Goal: Task Accomplishment & Management: Use online tool/utility

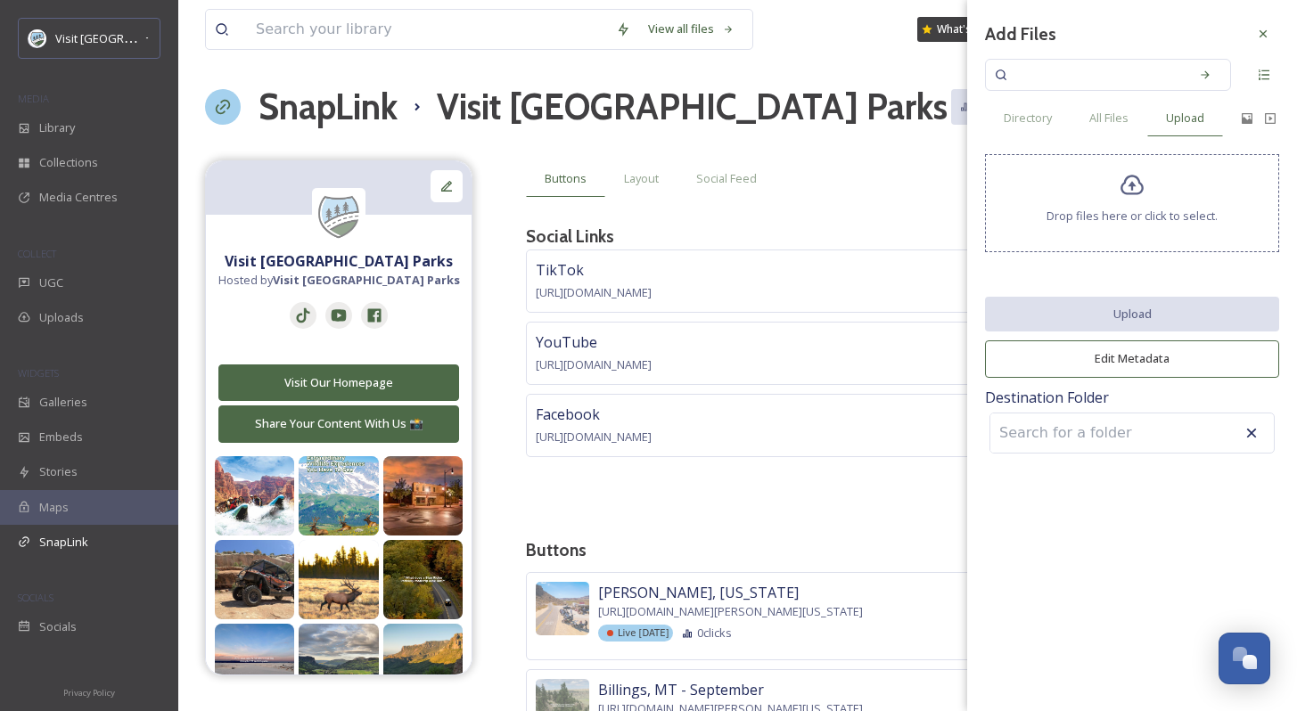
scroll to position [2704, 0]
click at [1269, 37] on icon at bounding box center [1263, 34] width 14 height 14
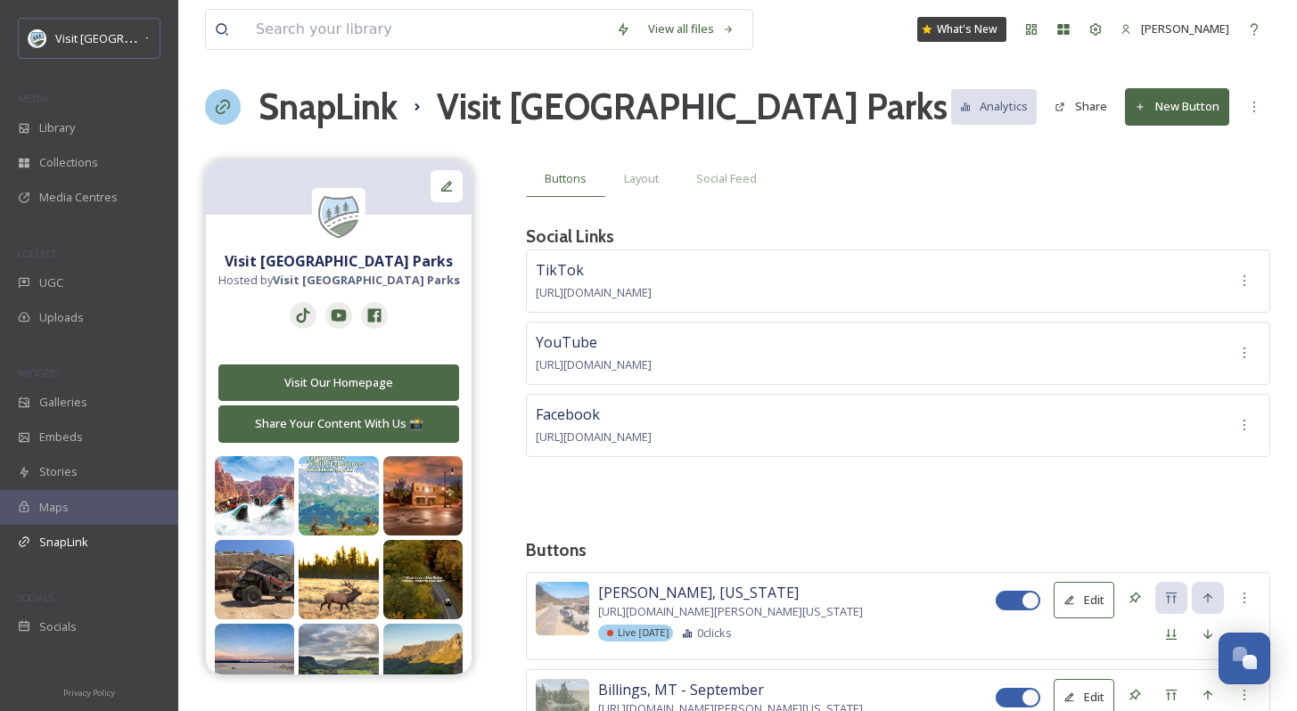
click at [1187, 112] on button "New Button" at bounding box center [1177, 106] width 104 height 37
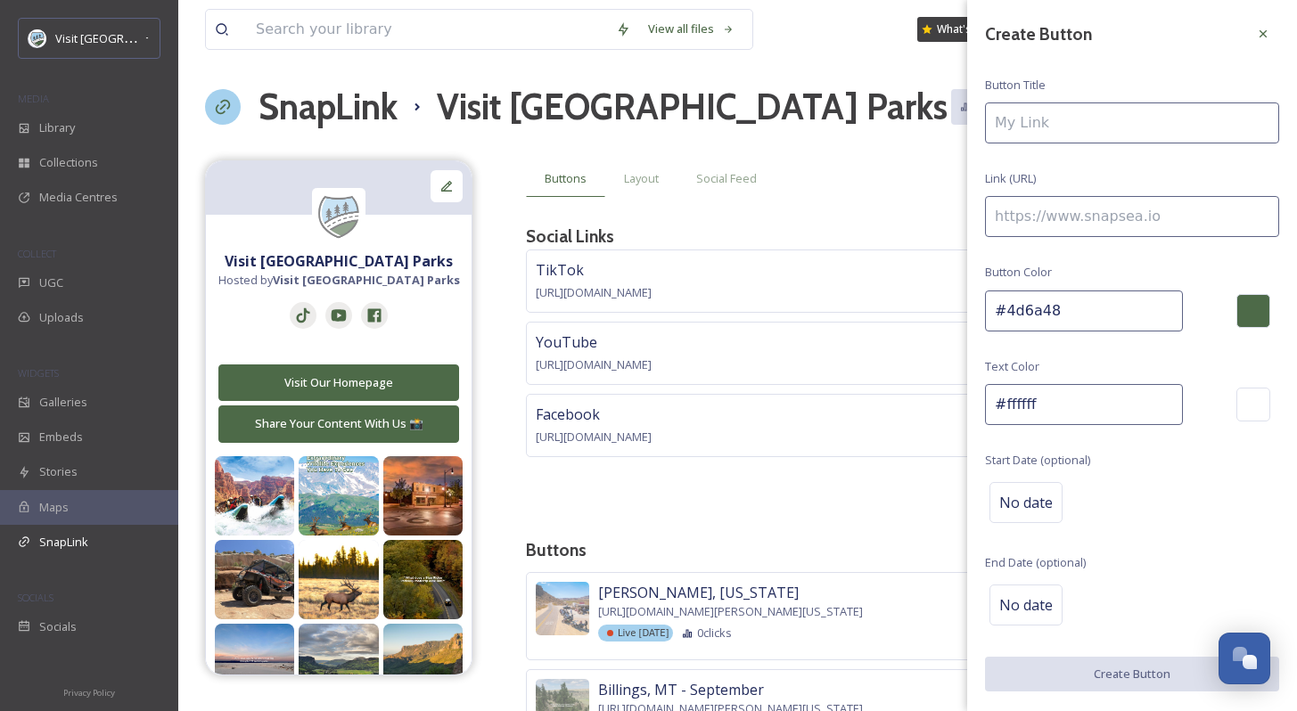
click at [1114, 129] on input at bounding box center [1132, 123] width 294 height 41
type input "Flagstaff, [US_STATE]"
paste input "[URL][DOMAIN_NAME]"
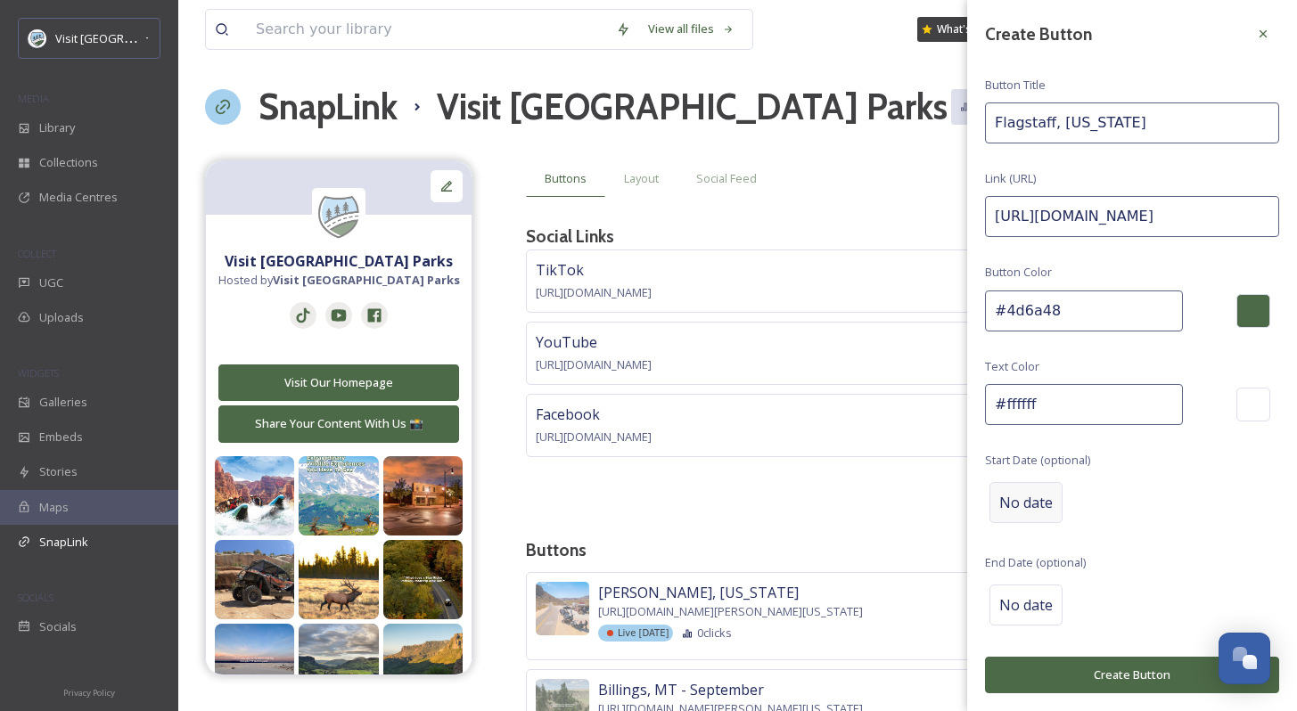
type input "[URL][DOMAIN_NAME]"
click at [1008, 493] on span "No date" at bounding box center [1025, 502] width 53 height 21
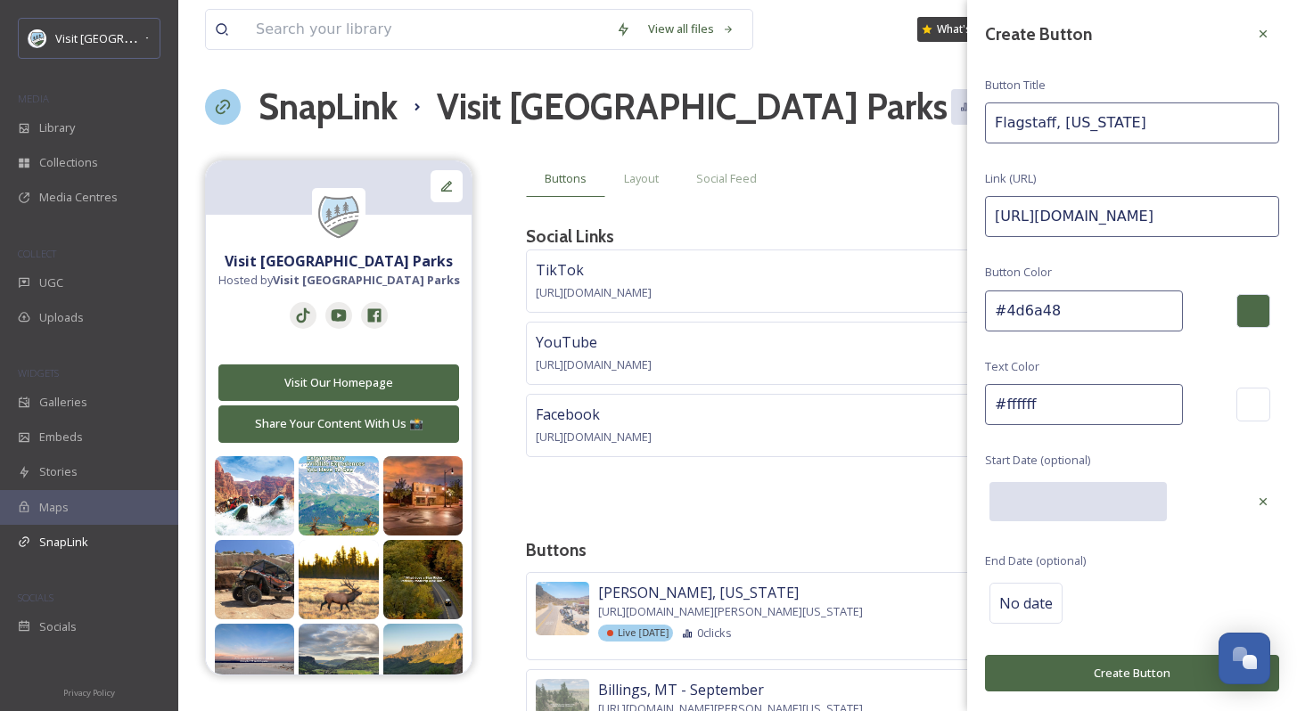
click at [1008, 493] on input "text" at bounding box center [1078, 501] width 177 height 39
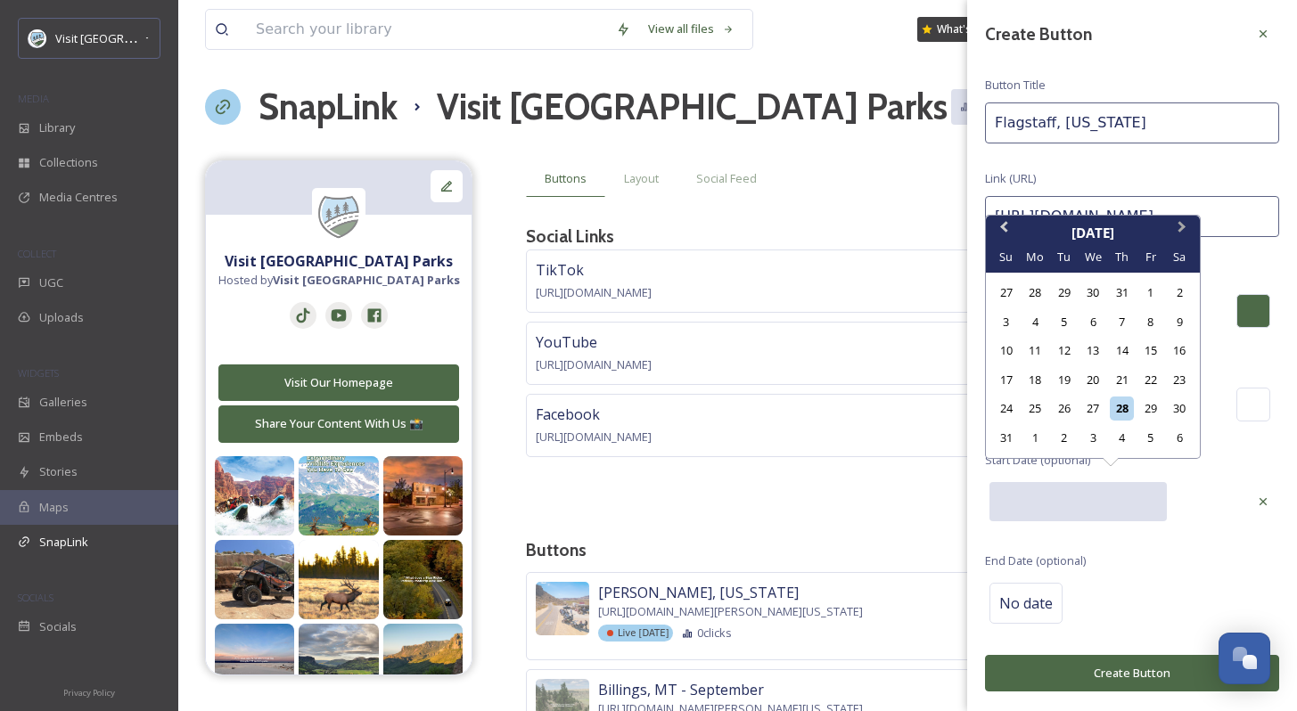
click at [1188, 223] on button "Next Month" at bounding box center [1184, 232] width 29 height 29
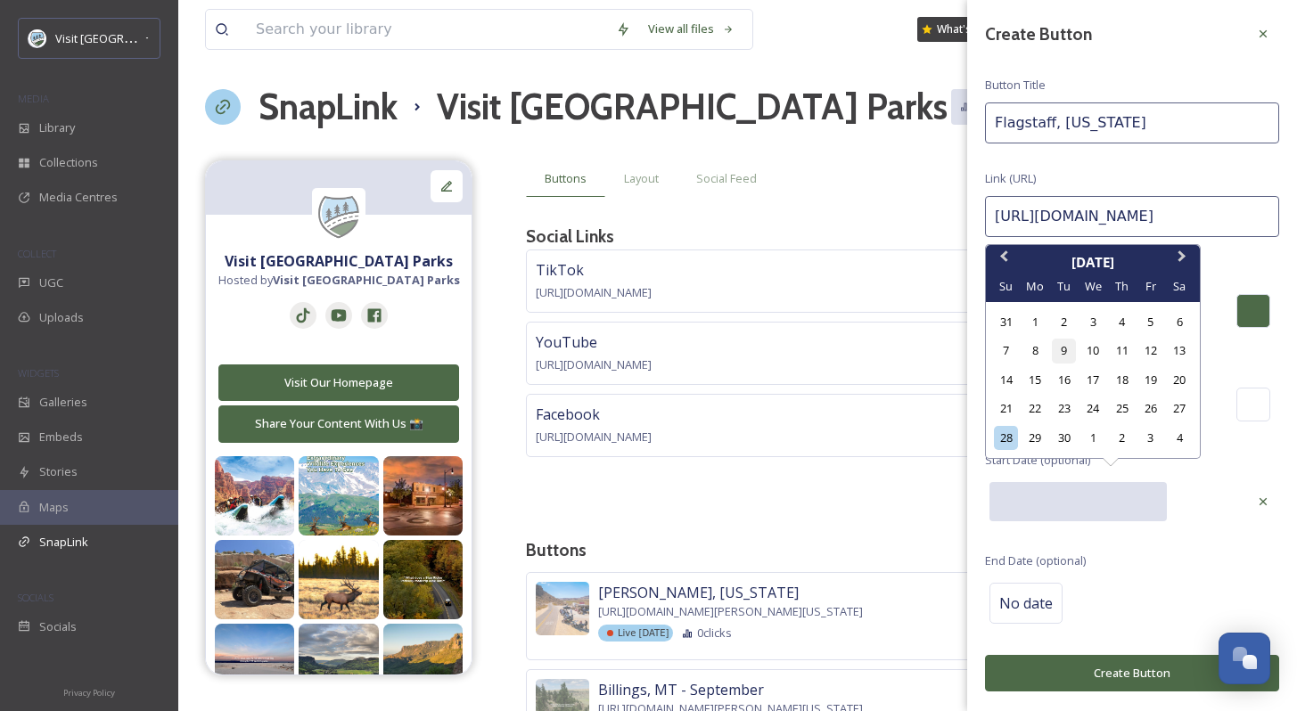
click at [1065, 354] on div "9" at bounding box center [1064, 351] width 24 height 24
type input "[DATE]"
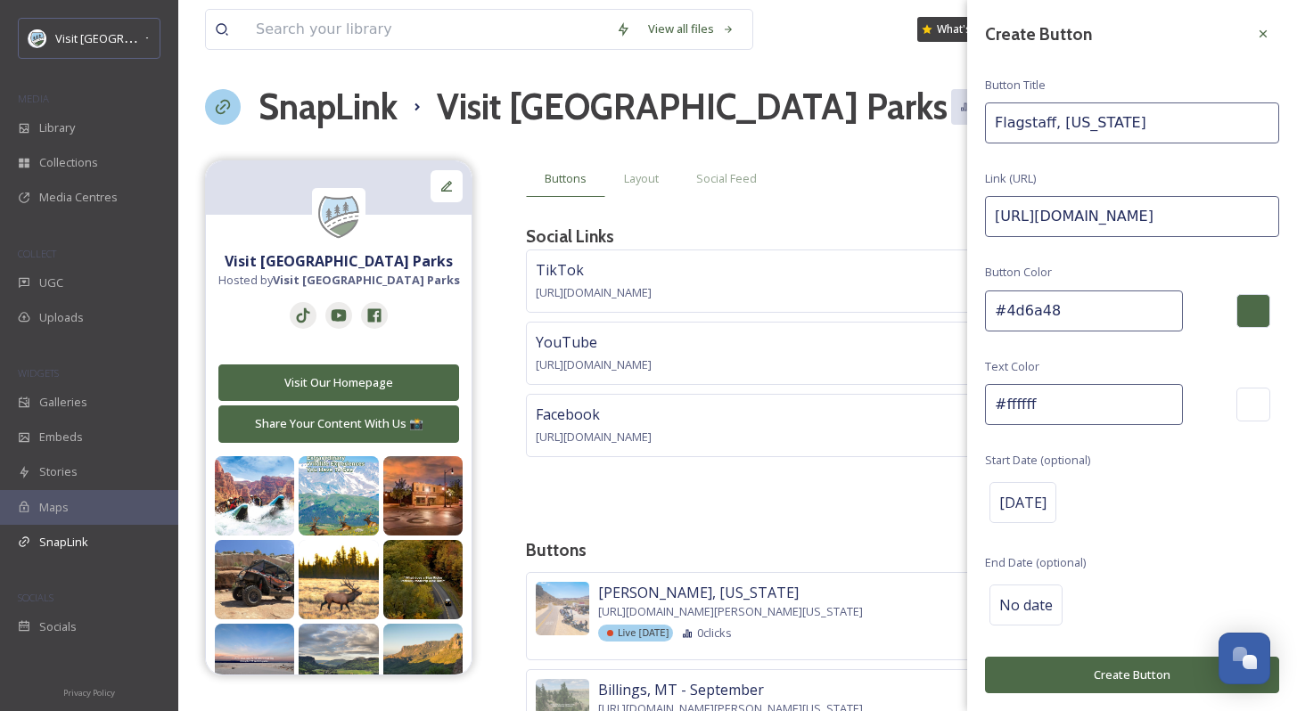
click at [1094, 664] on button "Create Button" at bounding box center [1132, 675] width 294 height 37
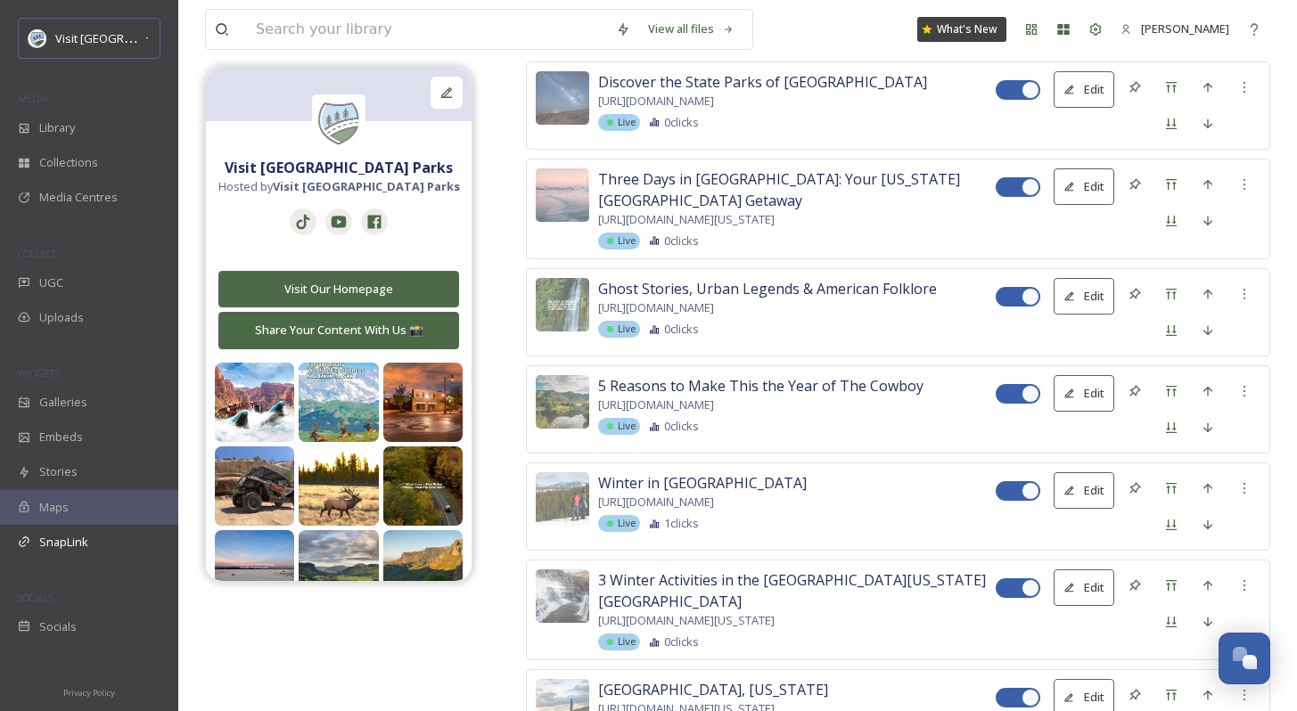
scroll to position [12579, 0]
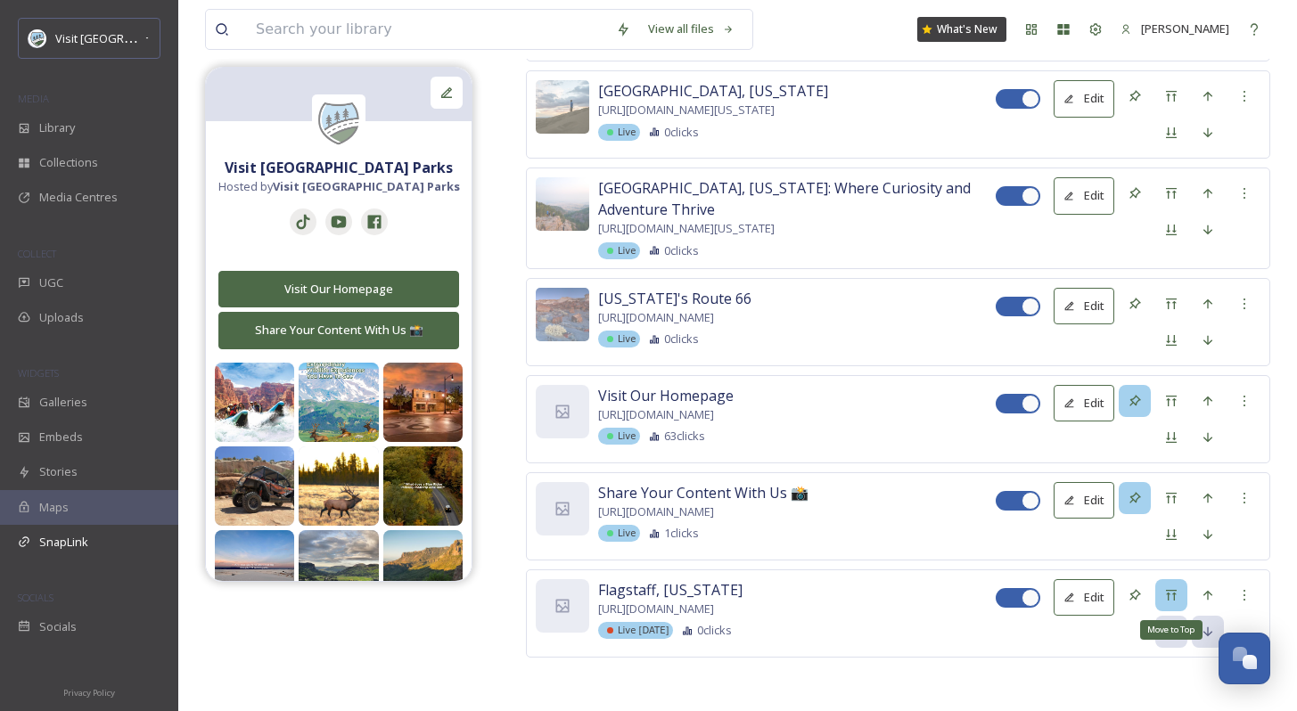
click at [1170, 596] on icon at bounding box center [1171, 595] width 14 height 14
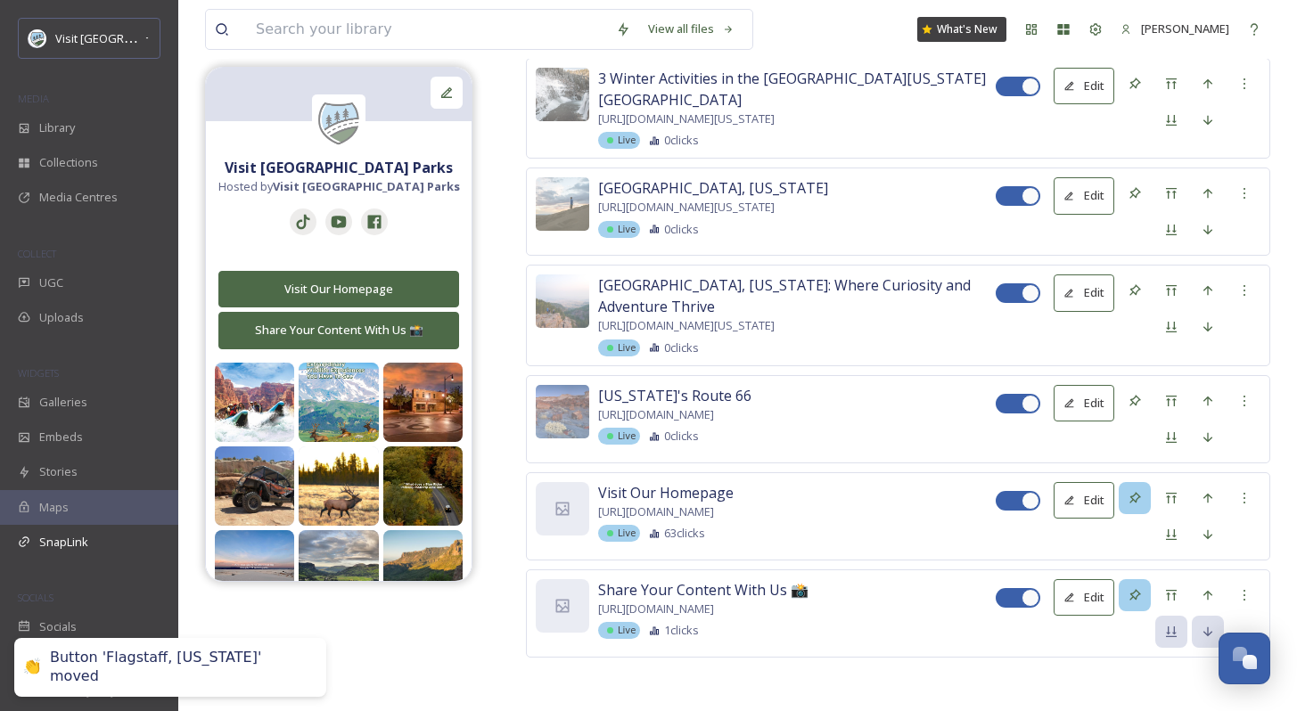
scroll to position [5, 0]
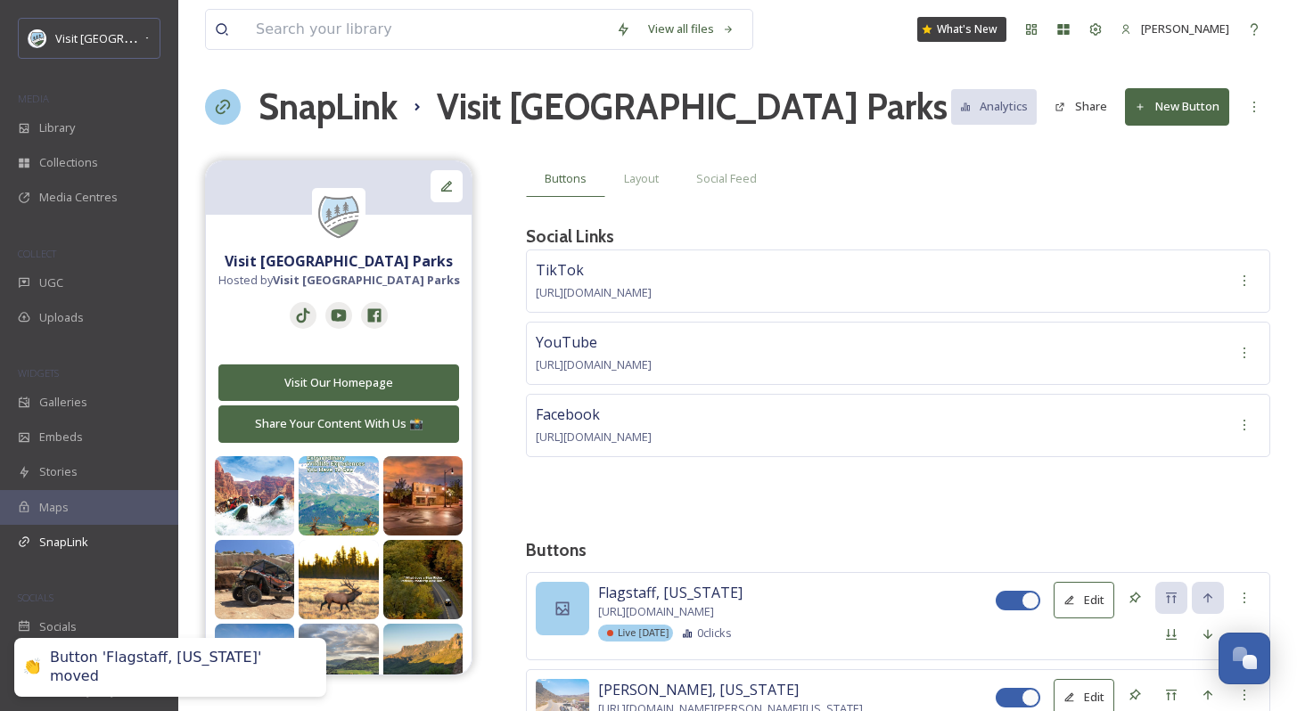
click at [578, 612] on div at bounding box center [562, 608] width 53 height 53
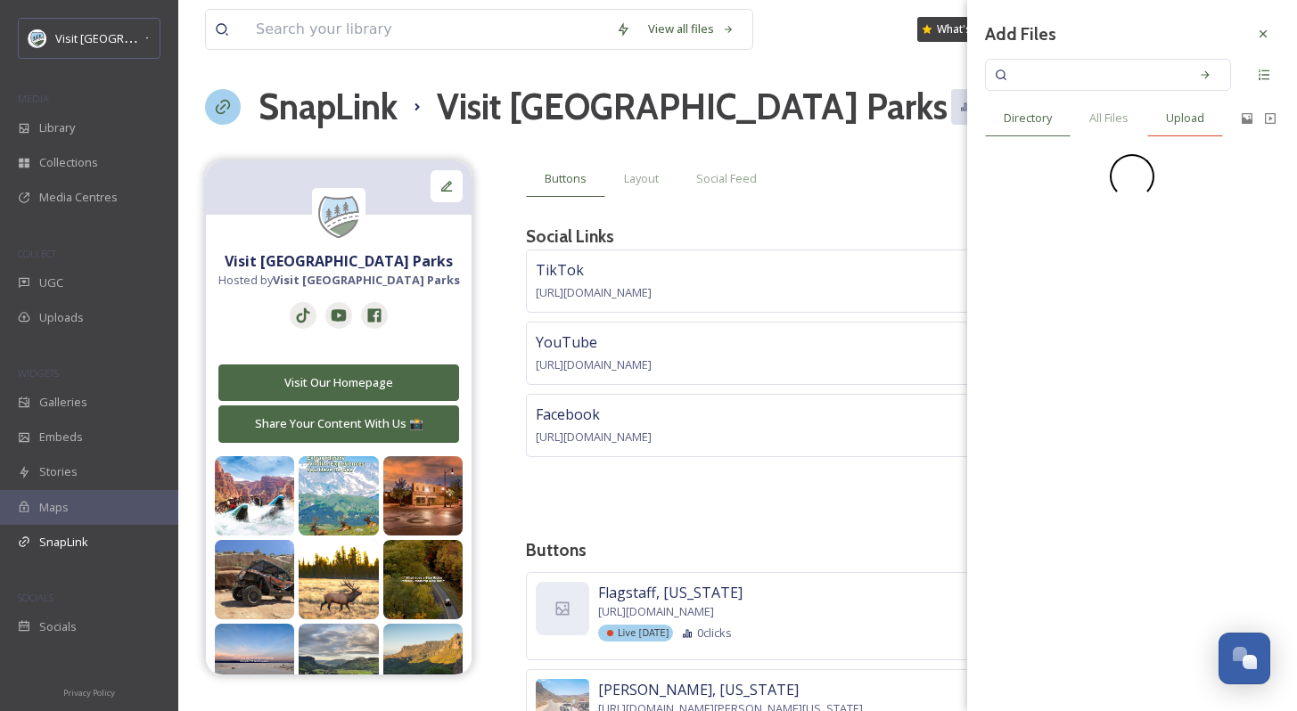
click at [1207, 110] on div "Upload" at bounding box center [1185, 118] width 76 height 37
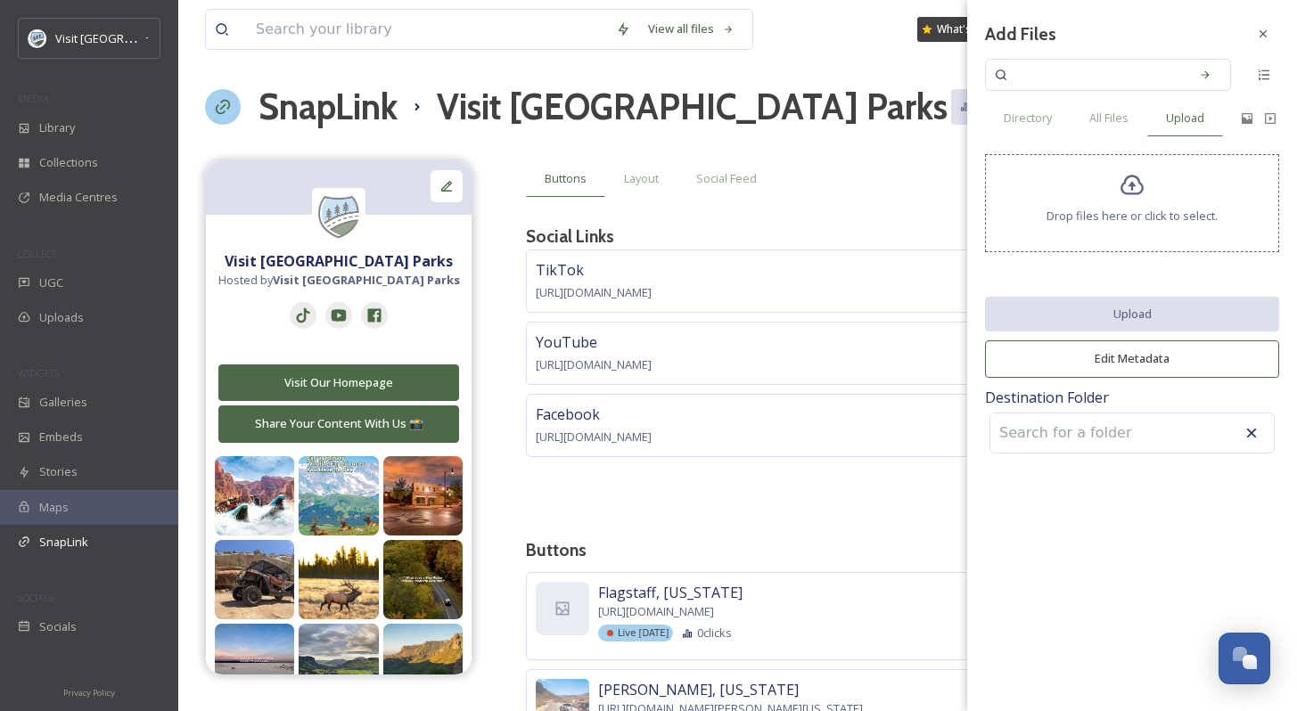
click at [1171, 209] on span "Drop files here or click to select." at bounding box center [1132, 216] width 171 height 17
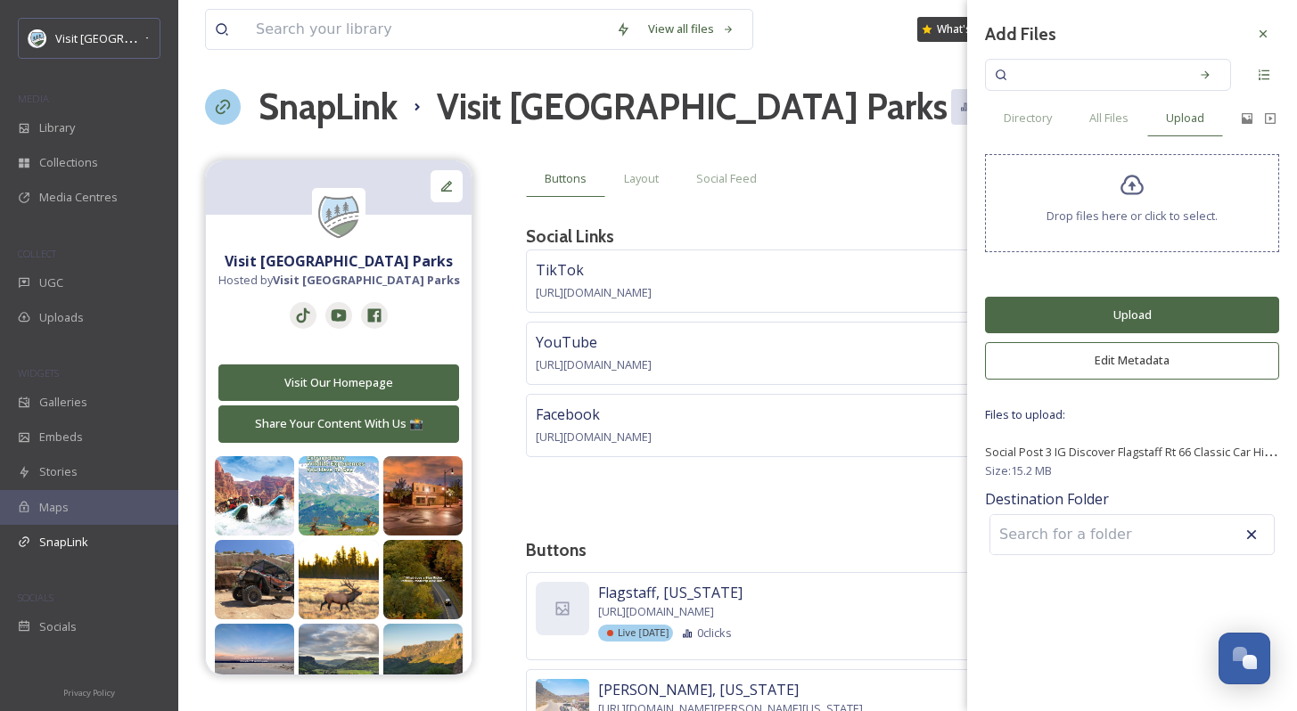
click at [1118, 327] on button "Upload" at bounding box center [1132, 315] width 294 height 37
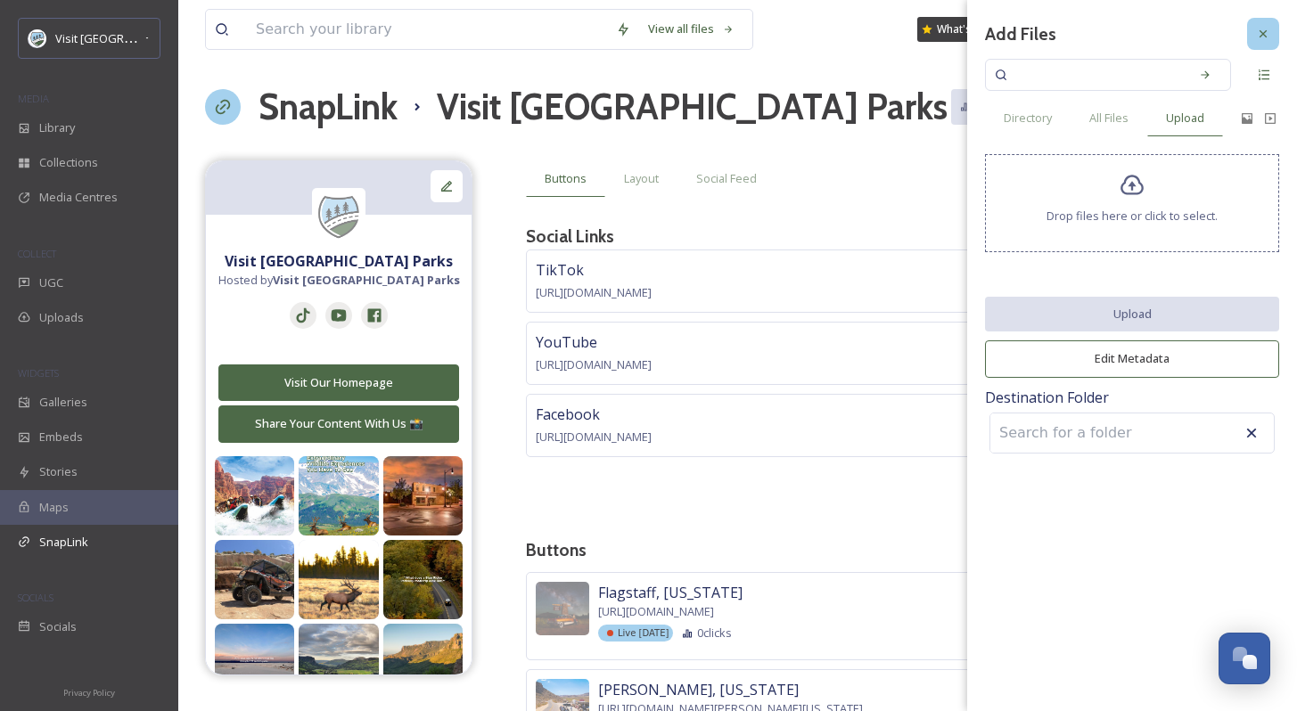
click at [1275, 37] on div at bounding box center [1263, 34] width 32 height 32
